Goal: Transaction & Acquisition: Purchase product/service

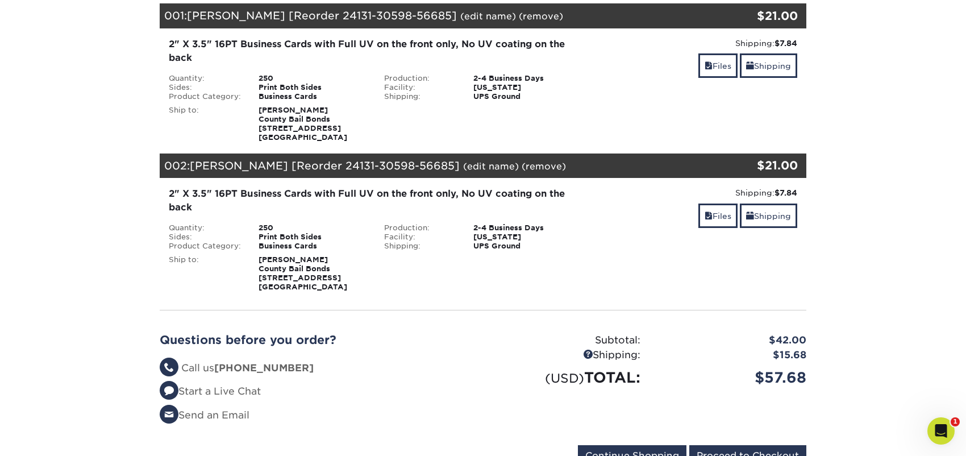
scroll to position [170, 0]
click at [715, 66] on link "Files" at bounding box center [717, 65] width 39 height 24
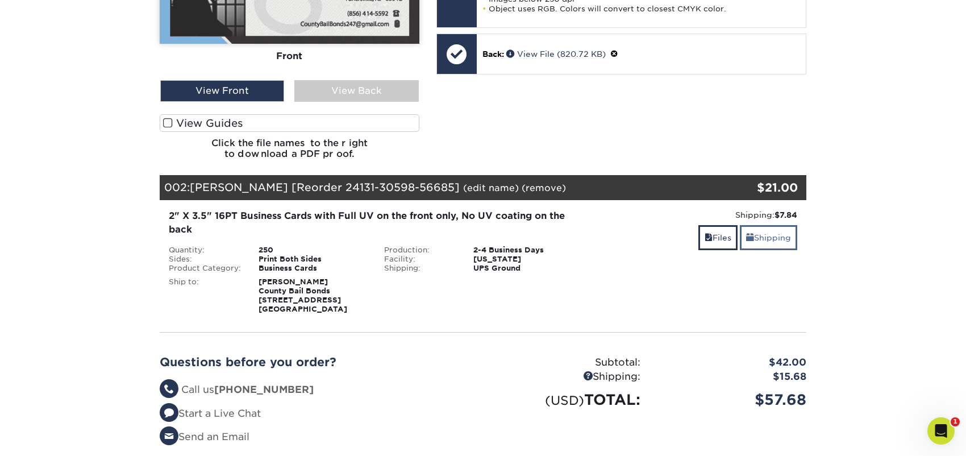
scroll to position [453, 0]
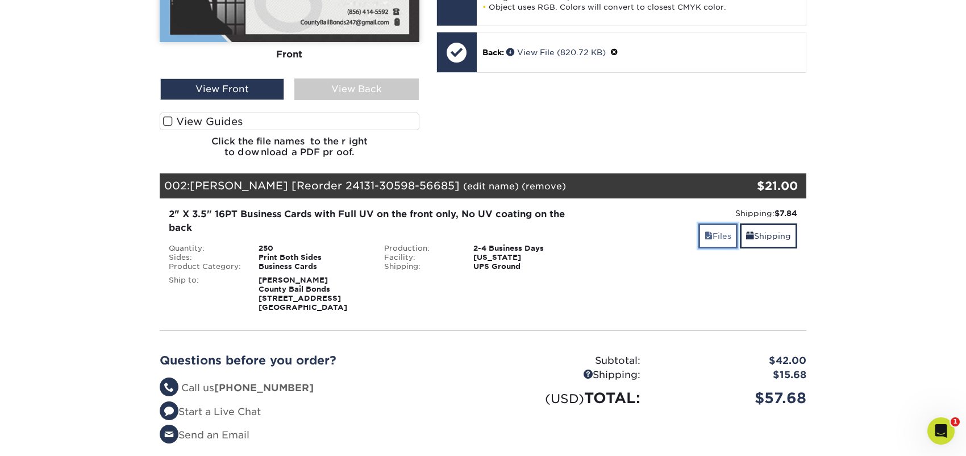
click at [713, 232] on link "Files" at bounding box center [717, 235] width 39 height 24
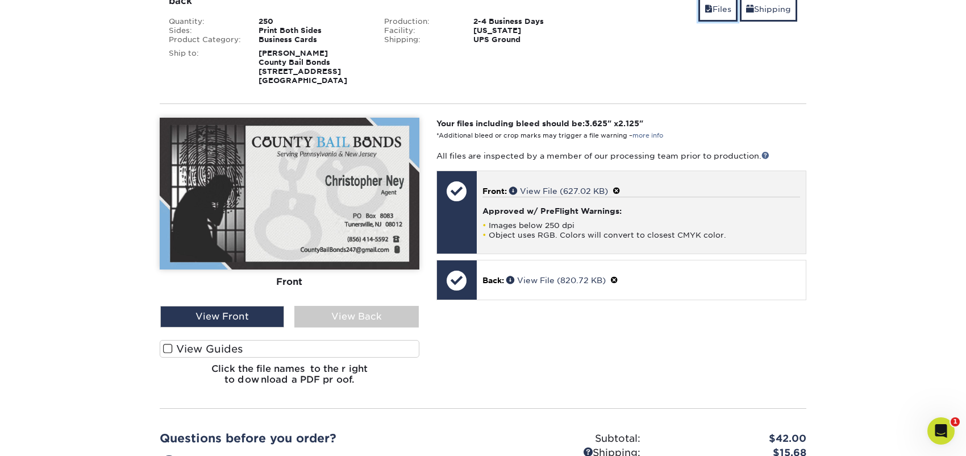
scroll to position [681, 0]
click at [619, 191] on span at bounding box center [616, 190] width 8 height 9
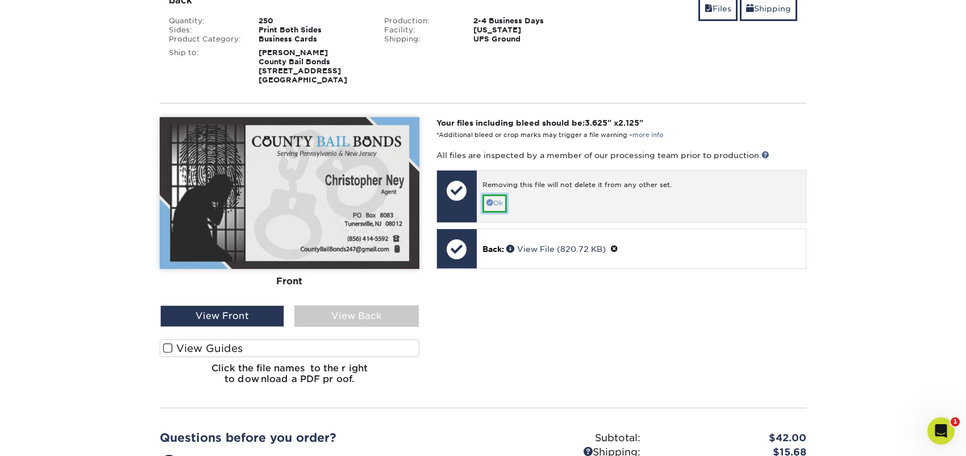
click at [496, 202] on link "Ok" at bounding box center [494, 203] width 24 height 18
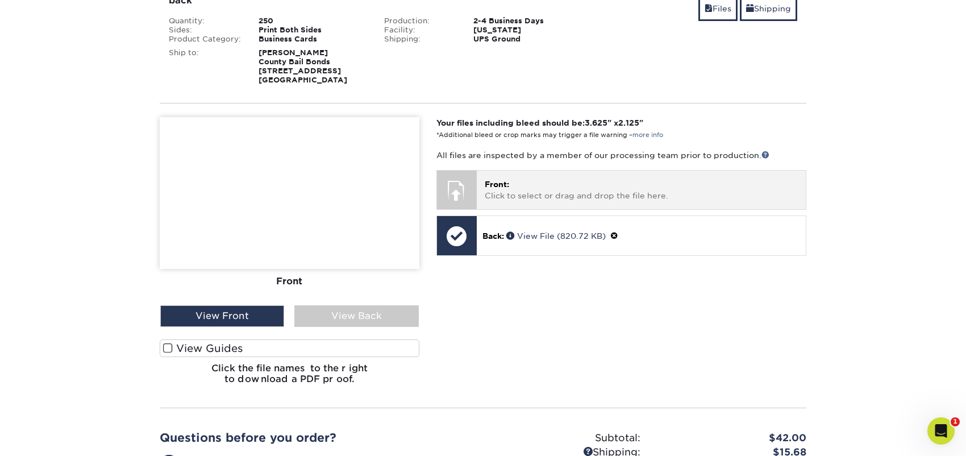
click at [514, 191] on p "Front: Click to select or drag and drop the file here." at bounding box center [641, 189] width 313 height 23
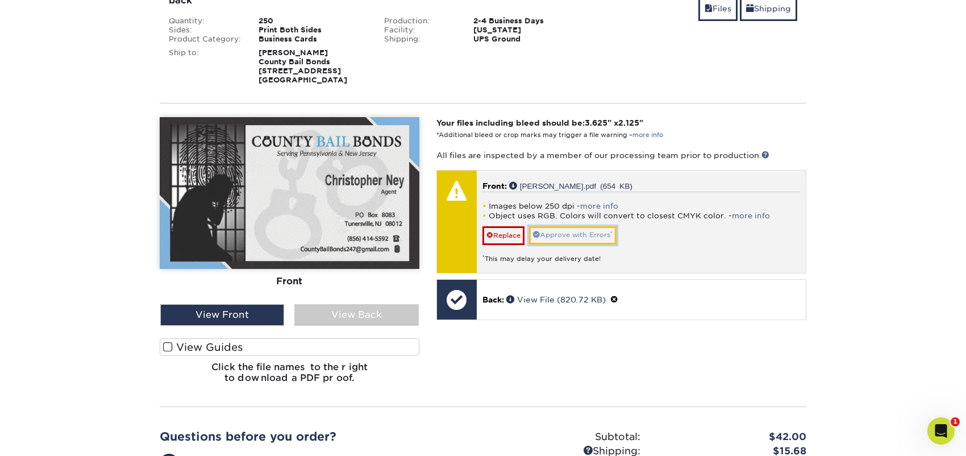
click at [609, 233] on link "Approve with Errors *" at bounding box center [572, 235] width 87 height 18
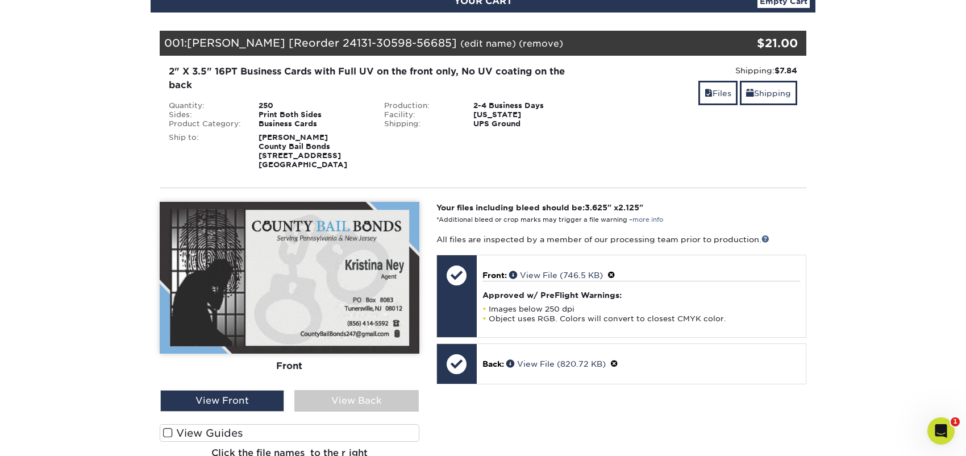
scroll to position [142, 0]
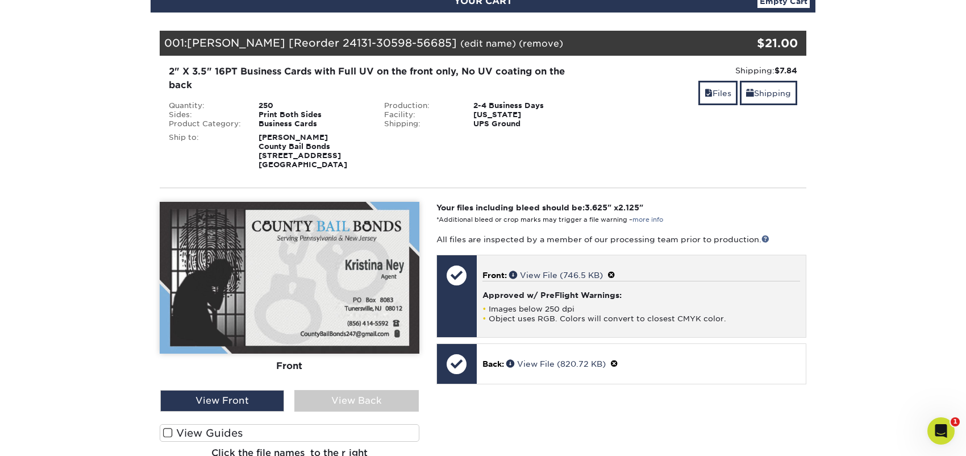
click at [615, 270] on span at bounding box center [611, 274] width 8 height 9
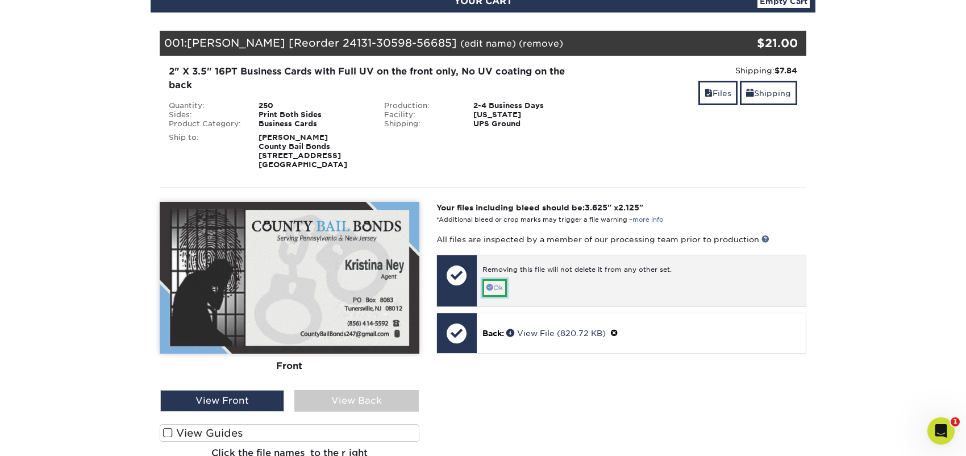
click at [503, 290] on link "Ok" at bounding box center [494, 288] width 24 height 18
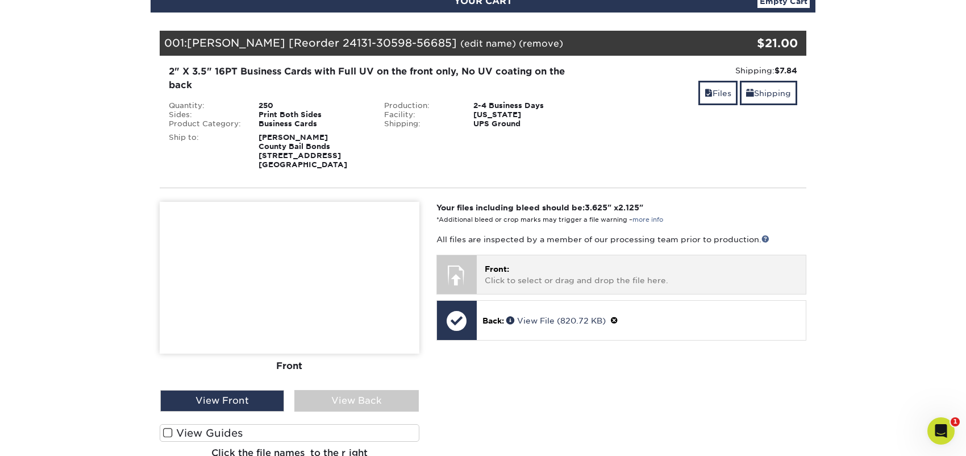
click at [544, 270] on p "Front: Click to select or drag and drop the file here." at bounding box center [641, 274] width 313 height 23
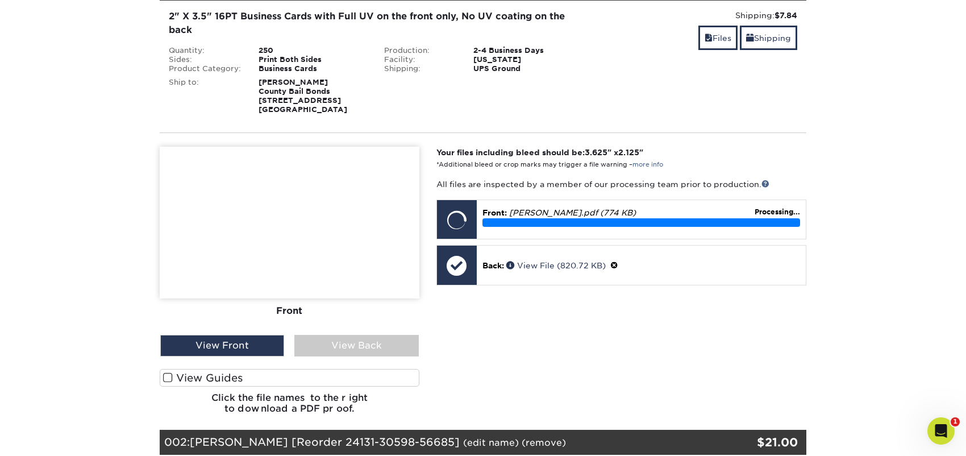
scroll to position [198, 0]
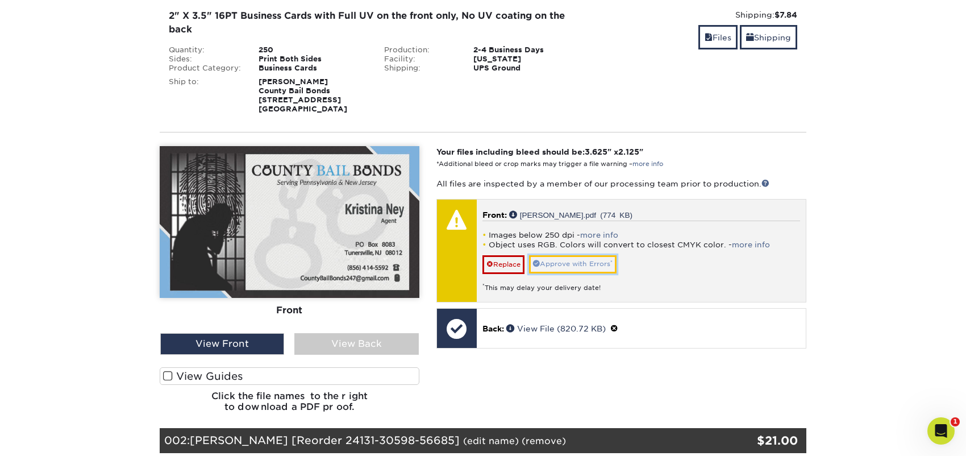
click at [582, 262] on link "Approve with Errors *" at bounding box center [572, 264] width 87 height 18
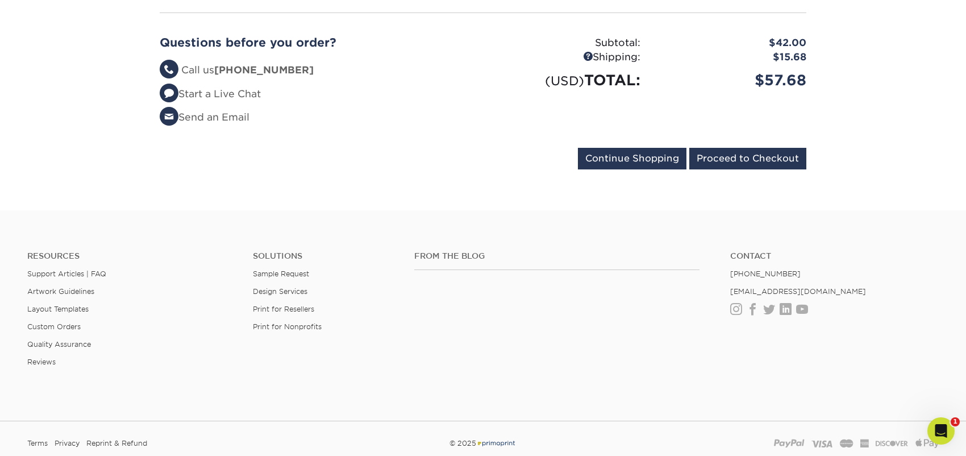
scroll to position [1074, 0]
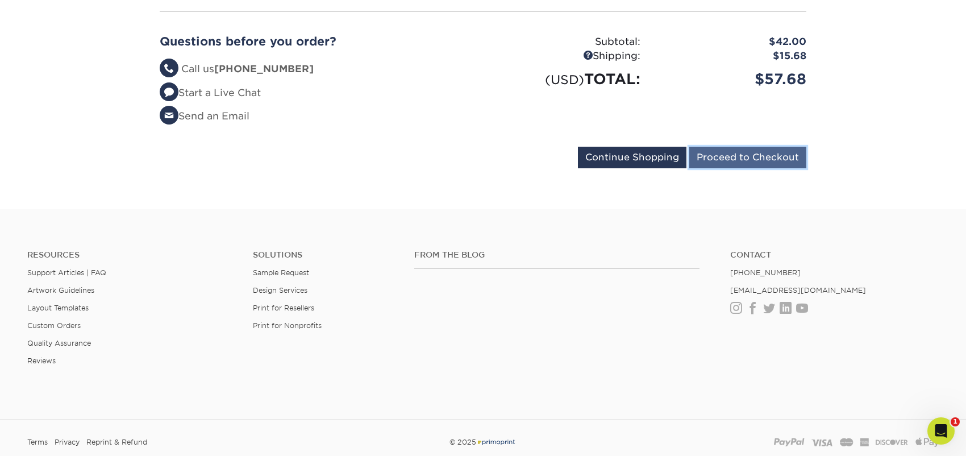
click at [772, 163] on input "Proceed to Checkout" at bounding box center [747, 158] width 117 height 22
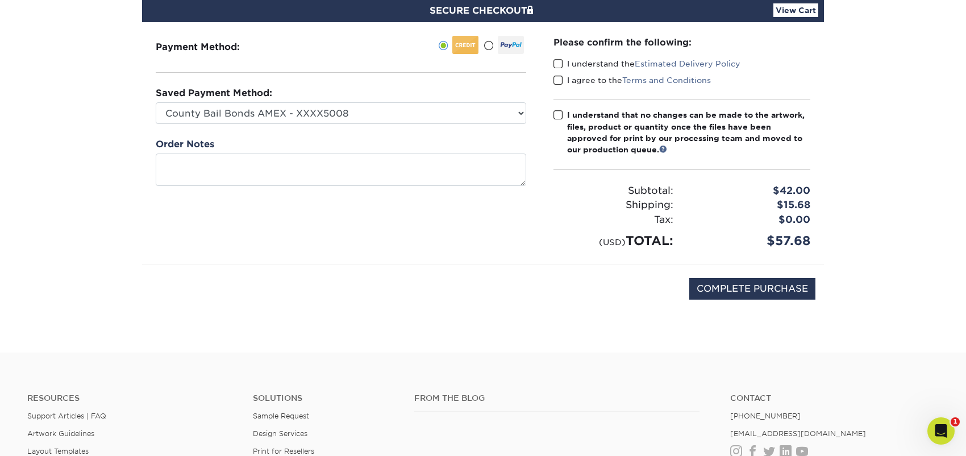
scroll to position [114, 0]
click at [557, 68] on label "I understand the Estimated Delivery Policy" at bounding box center [646, 62] width 187 height 11
click at [0, 0] on input "I understand the Estimated Delivery Policy" at bounding box center [0, 0] width 0 height 0
click at [557, 74] on label "I agree to the Terms and Conditions" at bounding box center [631, 79] width 157 height 11
click at [0, 0] on input "I agree to the Terms and Conditions" at bounding box center [0, 0] width 0 height 0
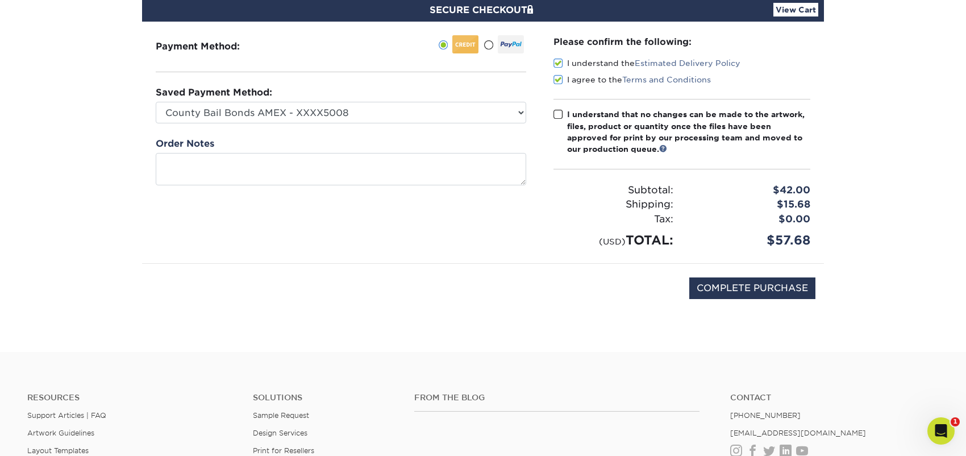
click at [556, 112] on span at bounding box center [558, 114] width 10 height 11
click at [0, 0] on input "I understand that no changes can be made to the artwork, files, product or quan…" at bounding box center [0, 0] width 0 height 0
click at [766, 291] on input "COMPLETE PURCHASE" at bounding box center [752, 288] width 126 height 22
type input "PROCESSING, PLEASE WAIT..."
